Goal: Task Accomplishment & Management: Manage account settings

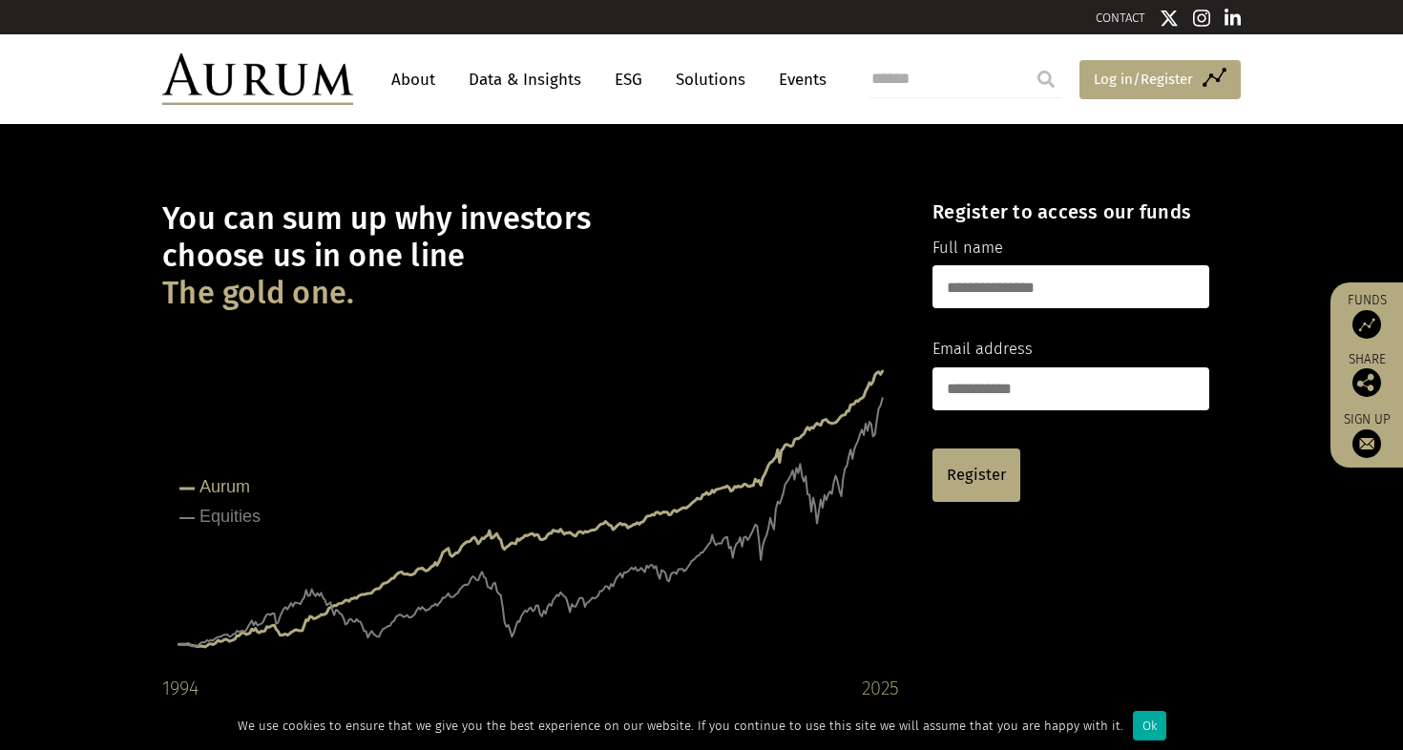
click at [1138, 73] on span "Log in/Register" at bounding box center [1143, 79] width 99 height 23
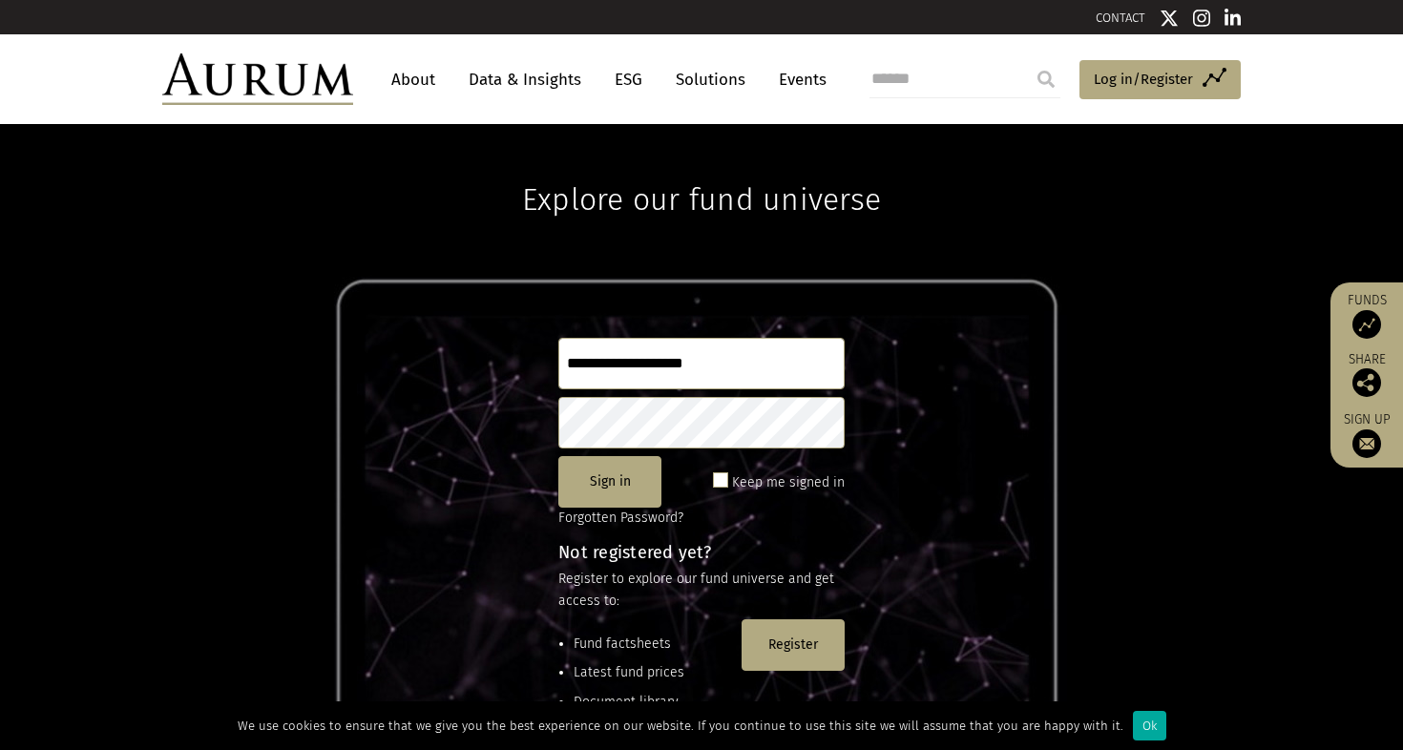
type input "**********"
click at [606, 478] on button "Sign in" at bounding box center [609, 482] width 103 height 52
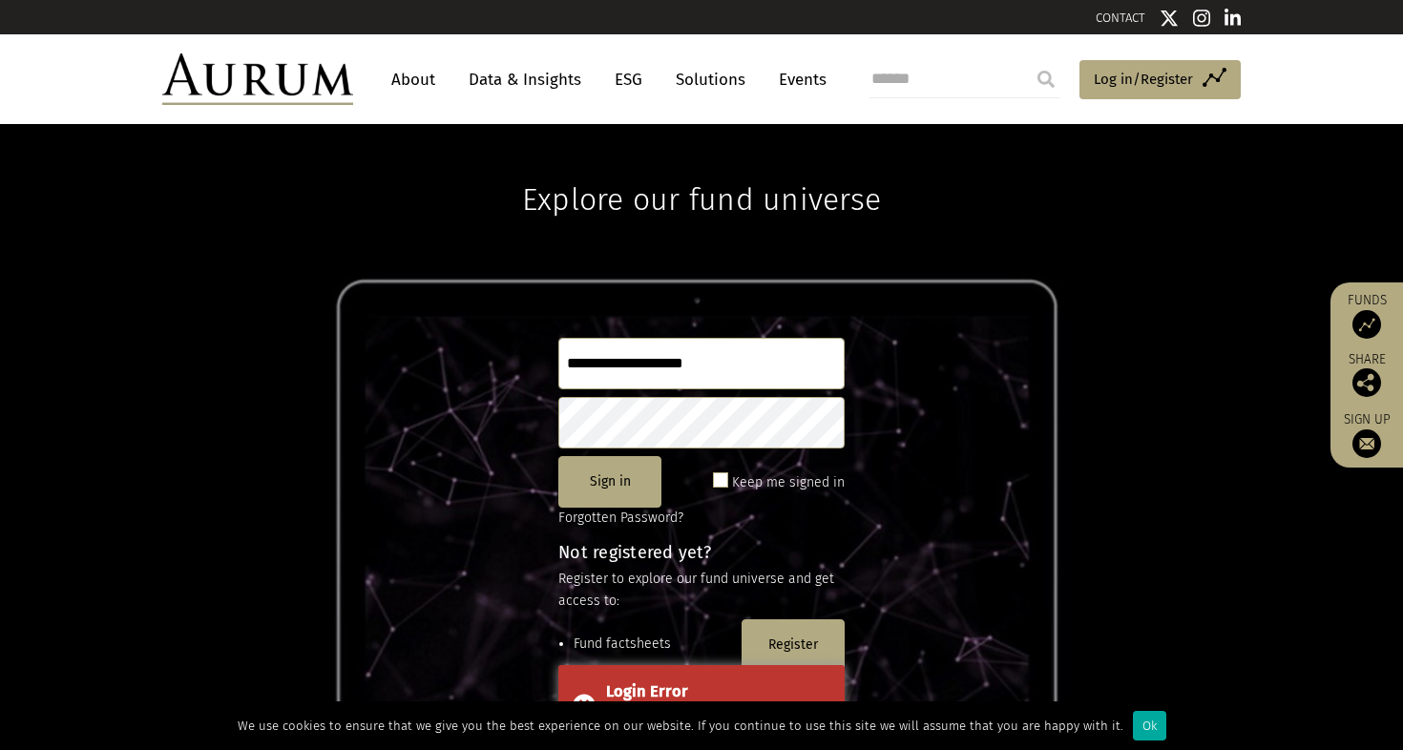
click at [721, 479] on span at bounding box center [720, 479] width 15 height 15
click at [721, 474] on span at bounding box center [720, 479] width 15 height 15
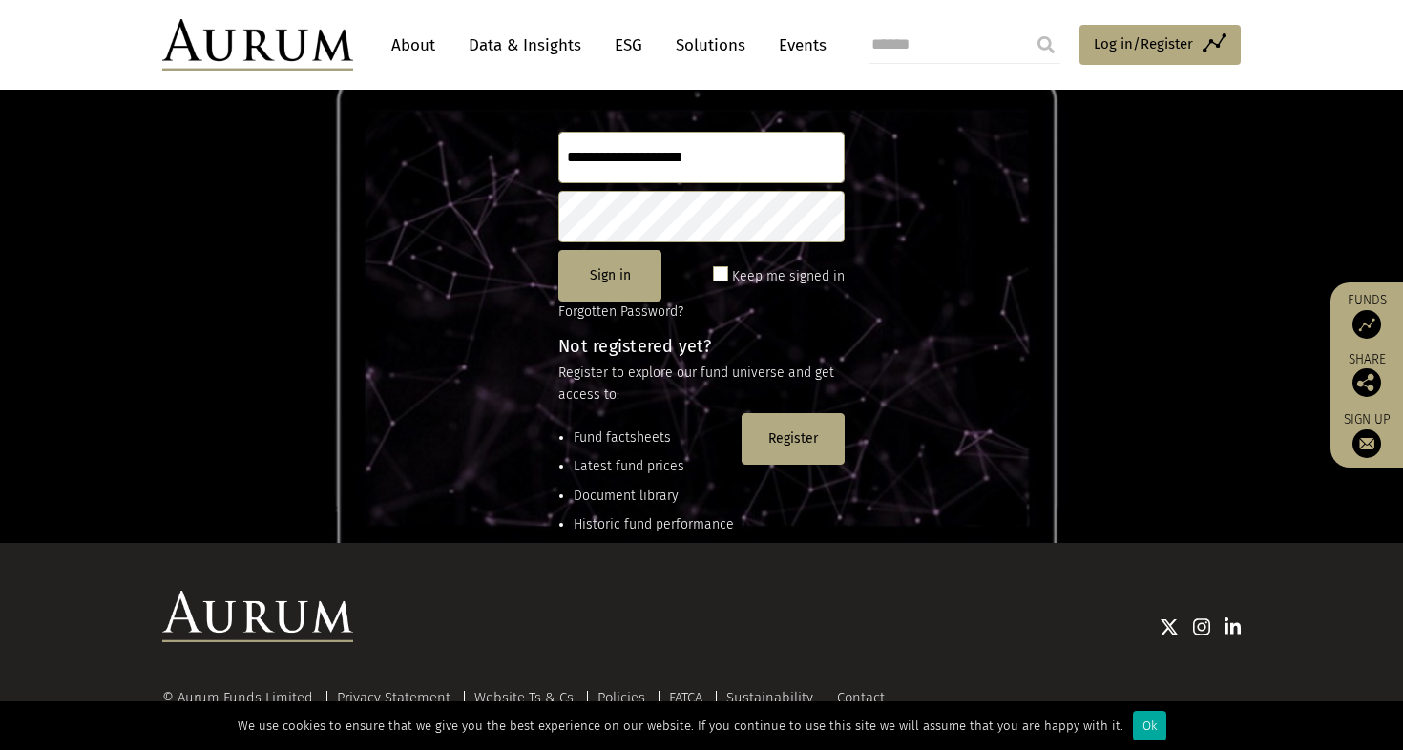
scroll to position [213, 0]
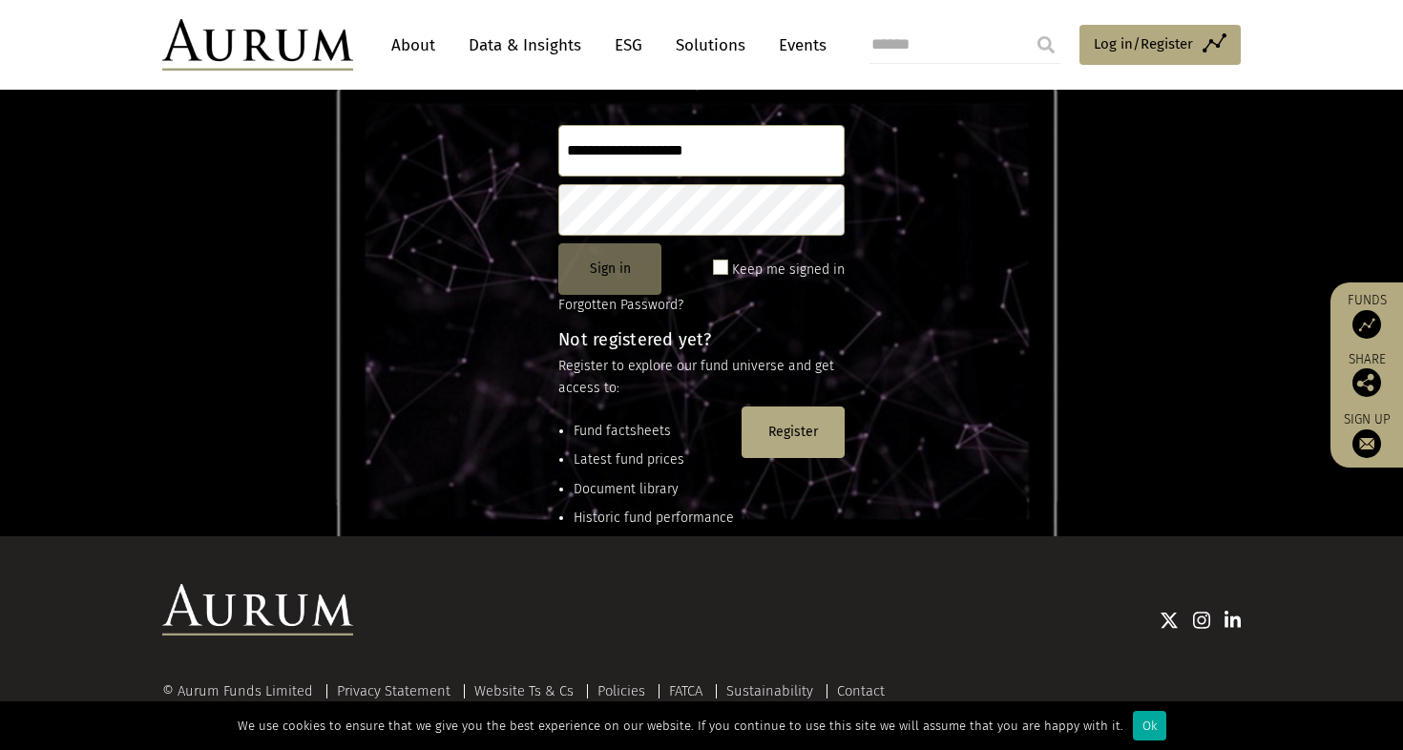
click at [604, 266] on button "Sign in" at bounding box center [609, 269] width 103 height 52
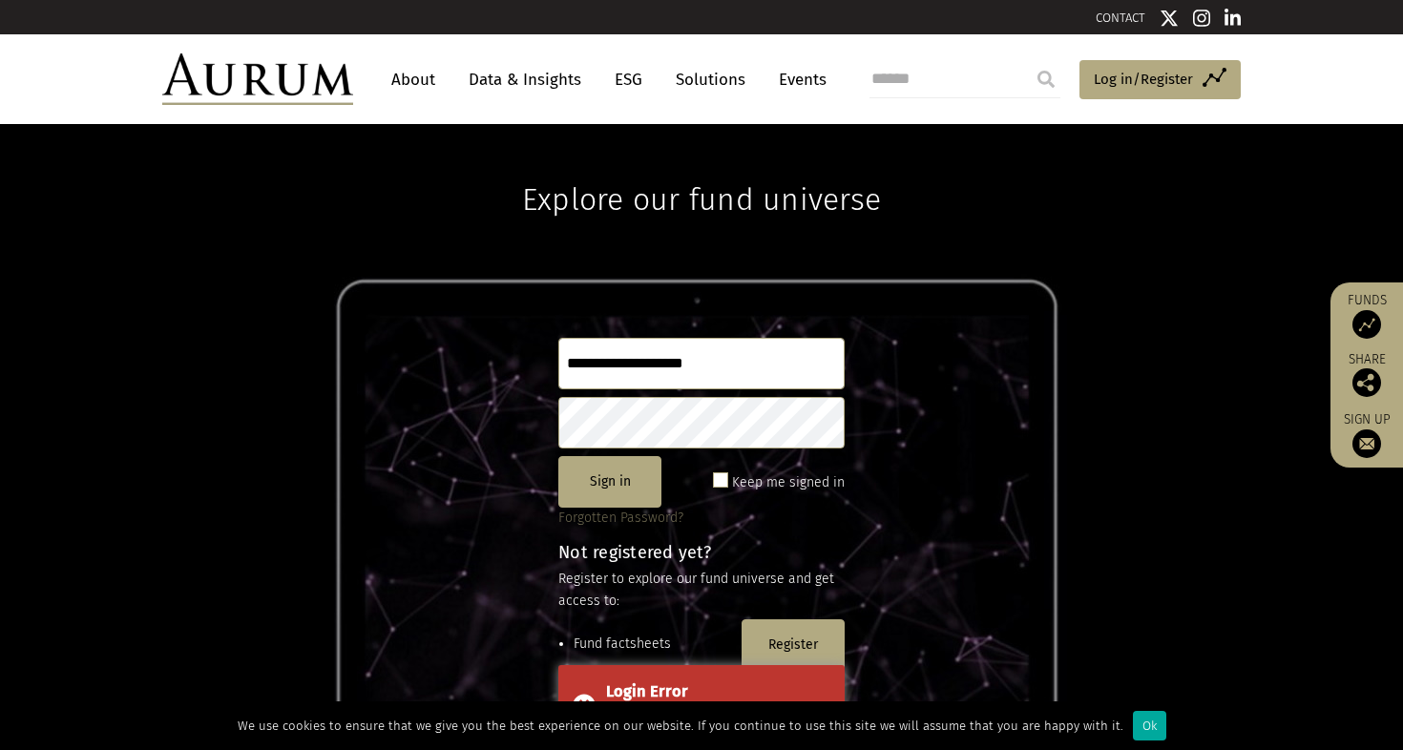
scroll to position [0, 0]
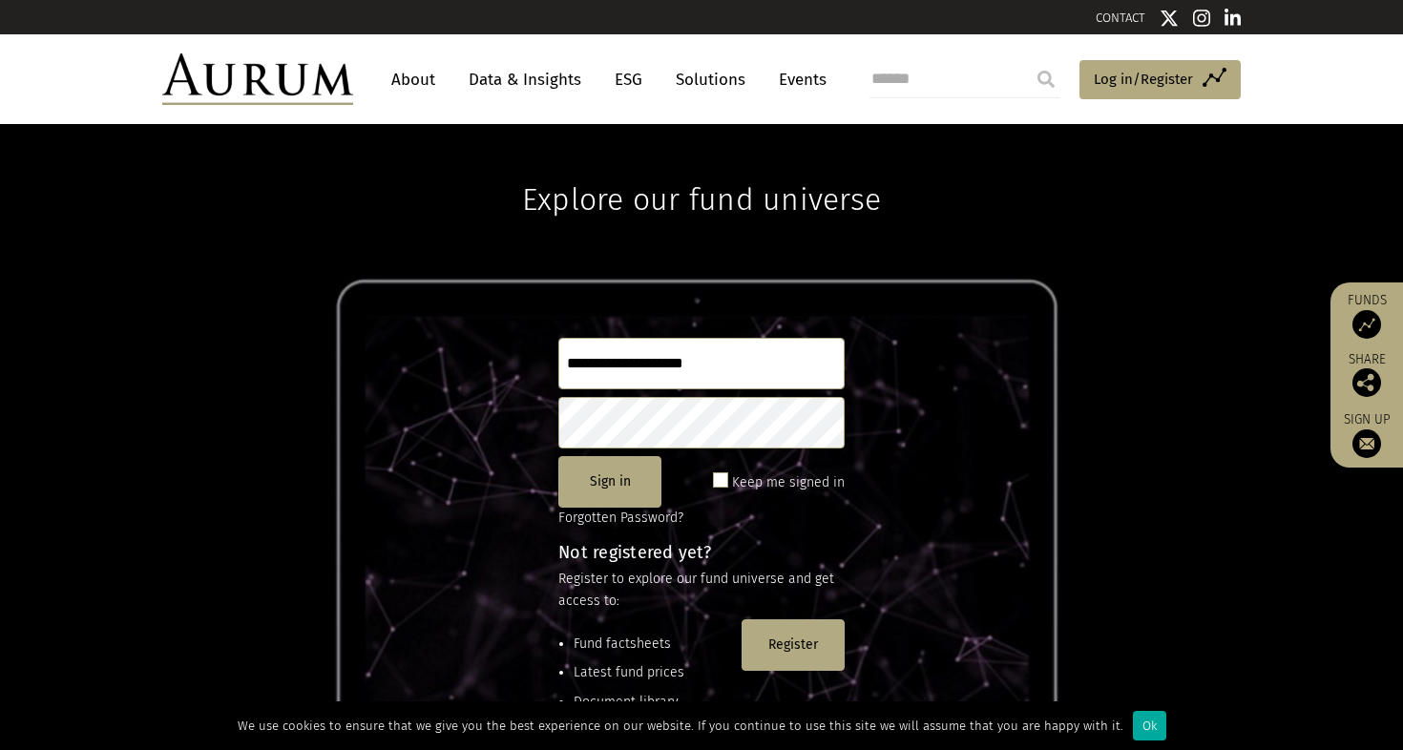
click at [922, 436] on div "**********" at bounding box center [701, 436] width 1403 height 625
click at [628, 486] on button "Sign in" at bounding box center [609, 482] width 103 height 52
click at [721, 475] on span at bounding box center [720, 479] width 15 height 15
click at [721, 481] on span at bounding box center [720, 479] width 15 height 15
click at [721, 476] on span at bounding box center [720, 479] width 15 height 15
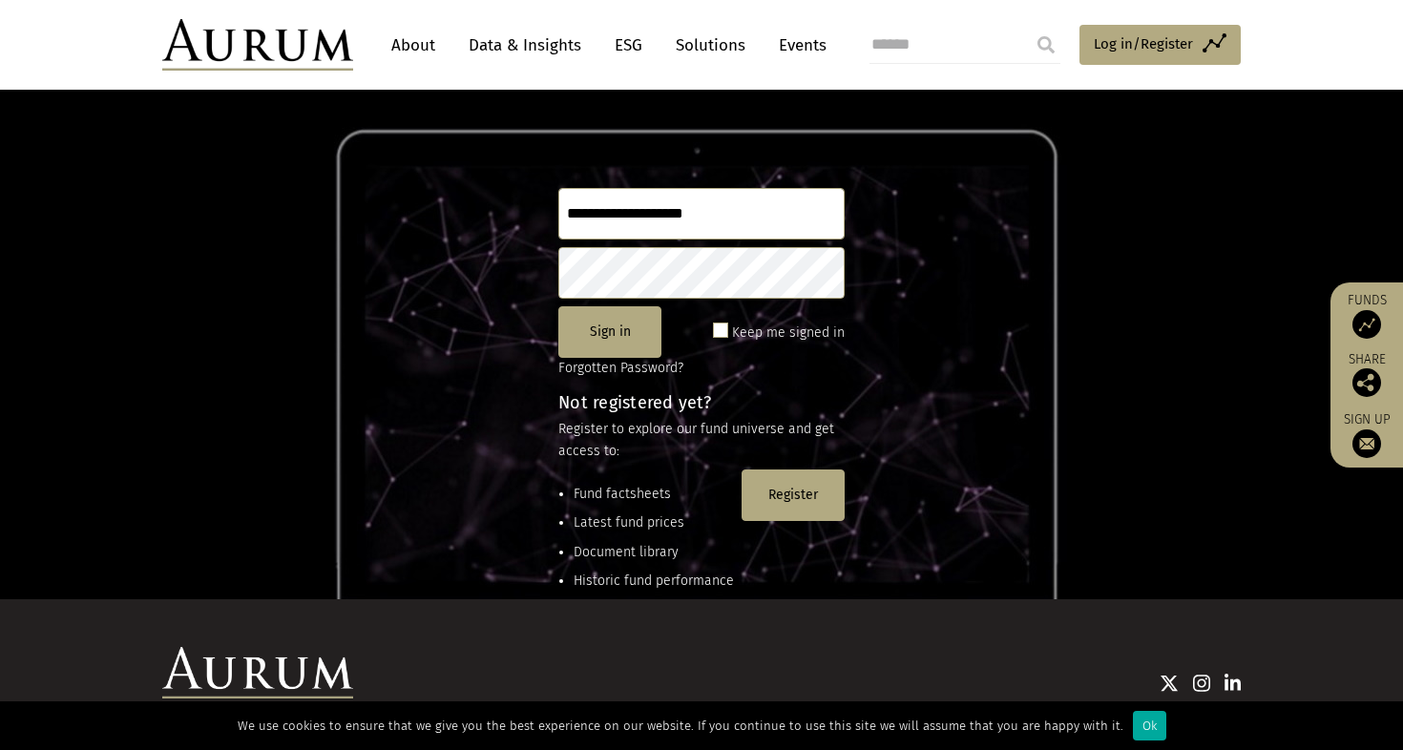
scroll to position [151, 0]
click at [614, 328] on button "Sign in" at bounding box center [609, 331] width 103 height 52
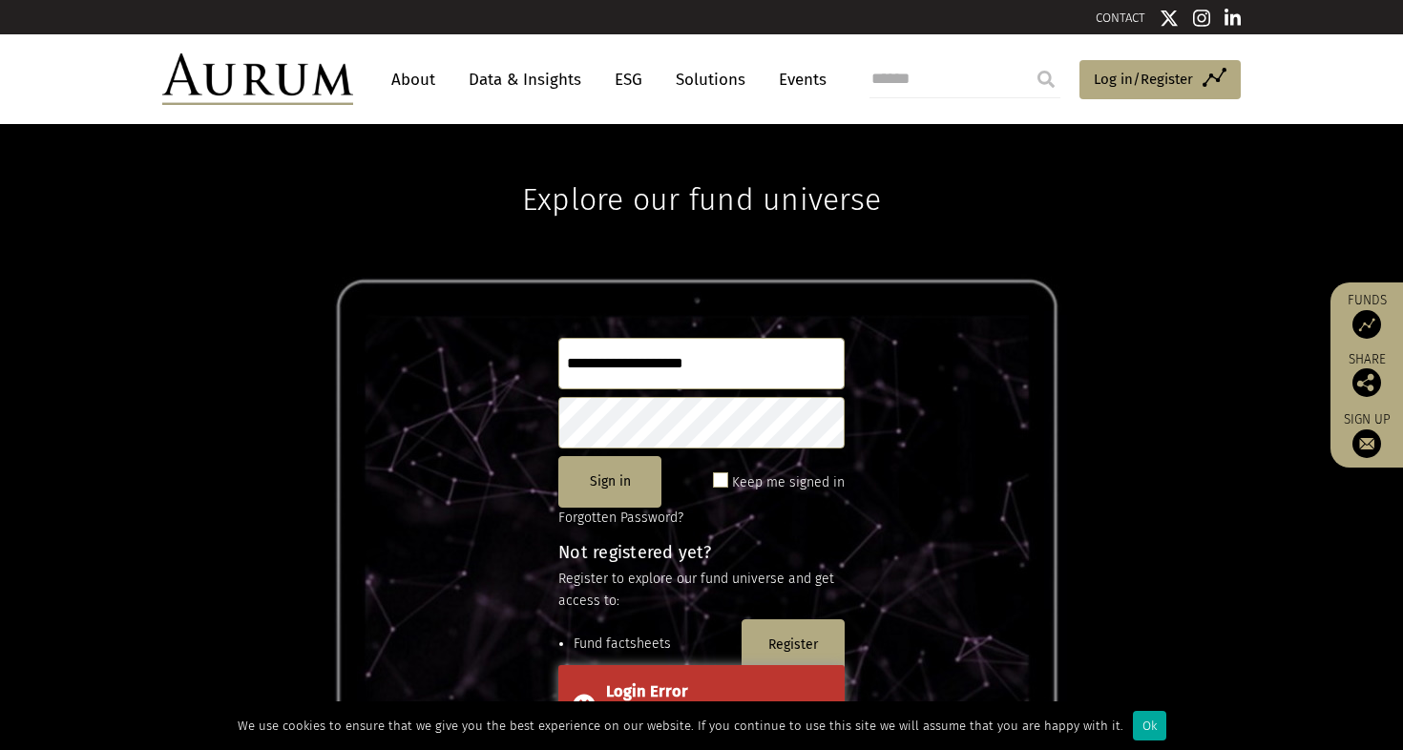
scroll to position [0, 0]
